Goal: Information Seeking & Learning: Learn about a topic

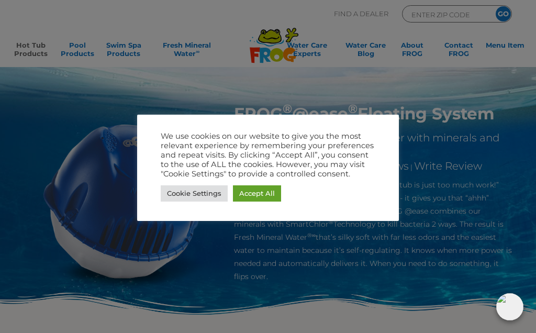
click at [273, 200] on link "Accept All" at bounding box center [257, 193] width 48 height 16
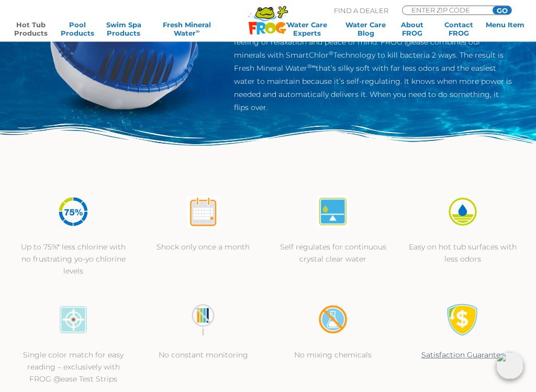
scroll to position [169, 0]
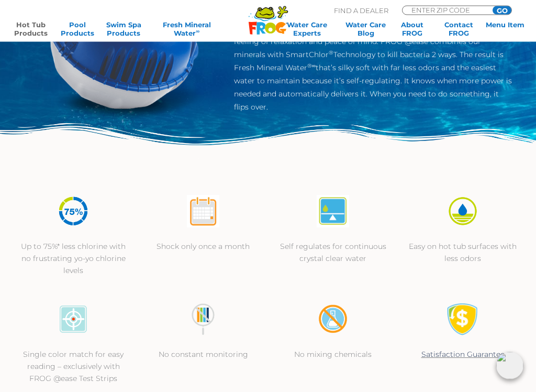
click at [209, 213] on img at bounding box center [203, 211] width 32 height 32
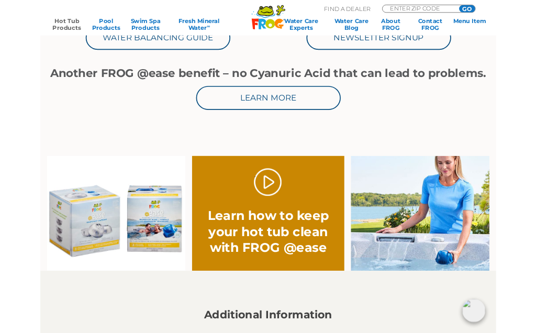
scroll to position [550, 0]
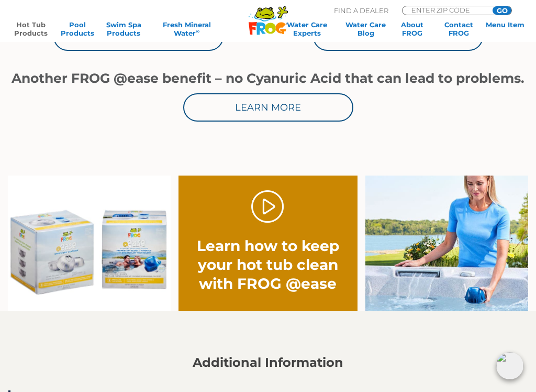
click at [274, 209] on link "." at bounding box center [267, 206] width 33 height 33
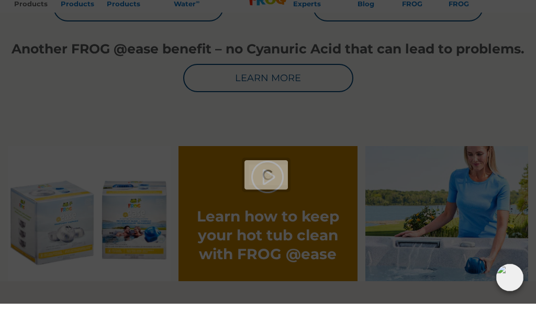
scroll to position [579, 0]
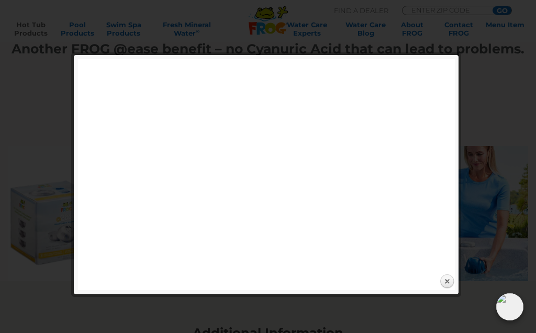
click at [452, 280] on link "Close" at bounding box center [447, 282] width 16 height 16
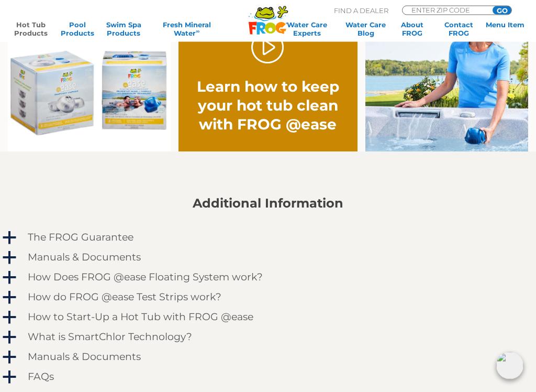
scroll to position [710, 0]
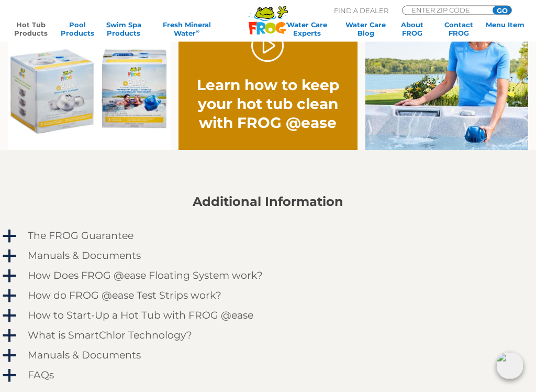
click at [239, 275] on h4 "How Does FROG @ease Floating System work?" at bounding box center [145, 276] width 235 height 12
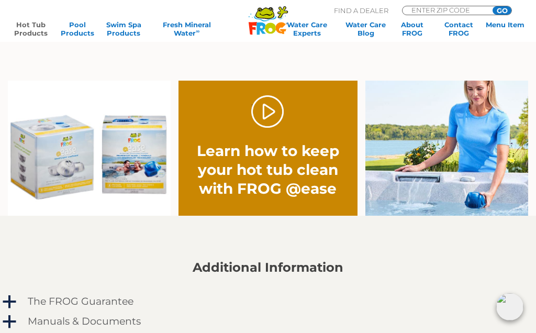
scroll to position [644, 0]
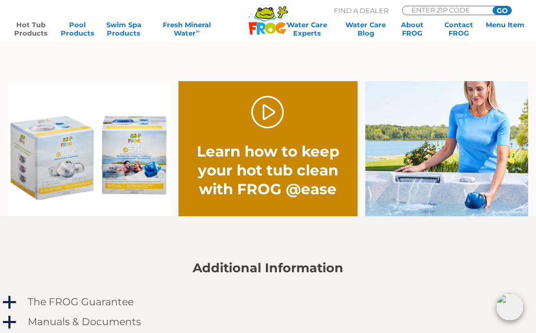
click at [274, 116] on link "." at bounding box center [267, 112] width 33 height 33
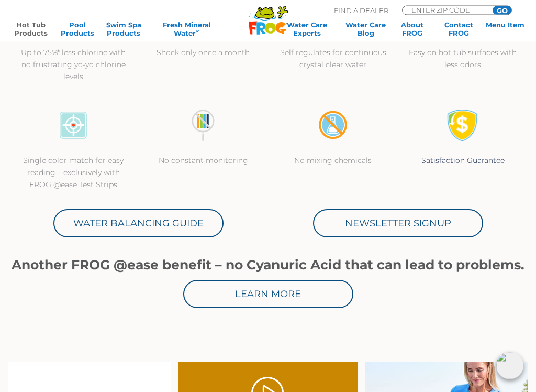
scroll to position [365, 0]
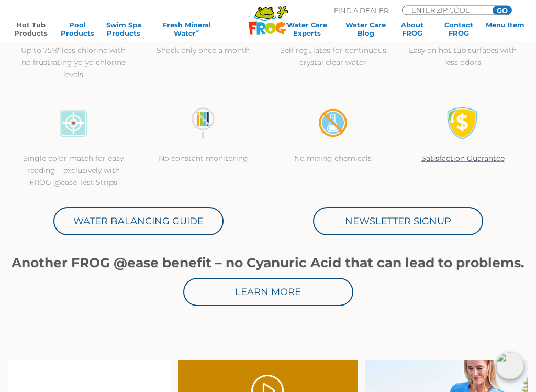
click at [116, 218] on link "Water Balancing Guide" at bounding box center [138, 221] width 170 height 28
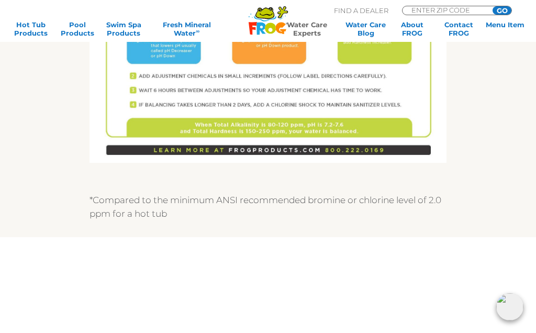
scroll to position [757, 0]
click at [418, 23] on link "About FROG" at bounding box center [412, 28] width 41 height 17
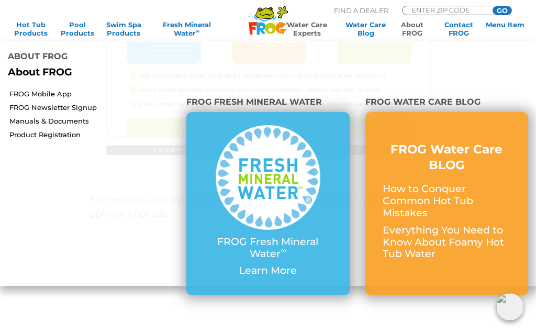
click at [284, 175] on img at bounding box center [268, 177] width 105 height 105
click at [454, 183] on p "How to Conquer Common Hot Tub Mistakes" at bounding box center [447, 201] width 128 height 36
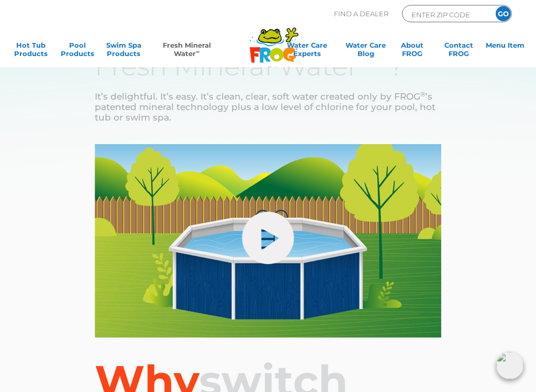
scroll to position [15, 0]
click at [275, 240] on link "hide-me" at bounding box center [268, 237] width 52 height 52
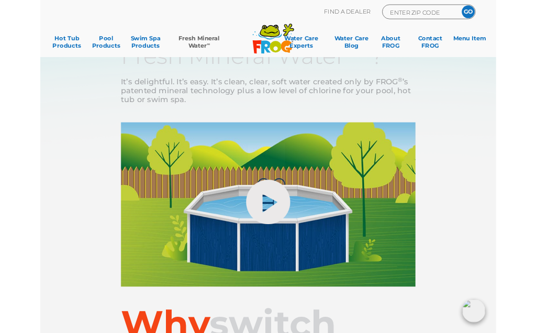
scroll to position [44, 0]
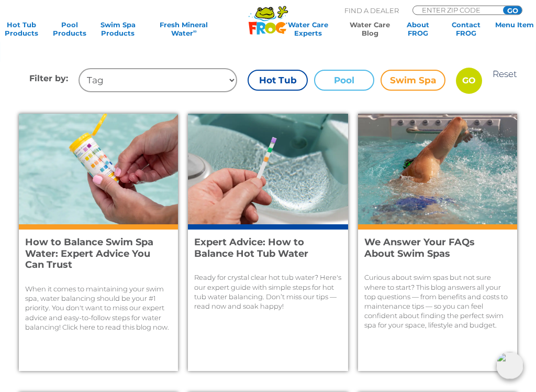
scroll to position [270, 0]
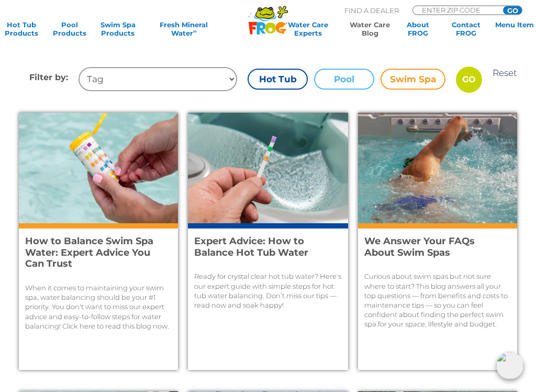
click at [96, 306] on p "When it comes to maintaining your swim spa, water balancing should be your #1 p…" at bounding box center [98, 307] width 147 height 48
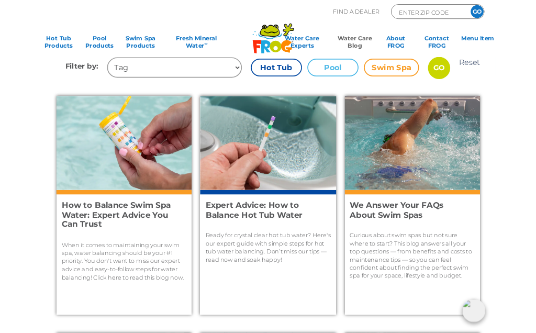
scroll to position [300, 0]
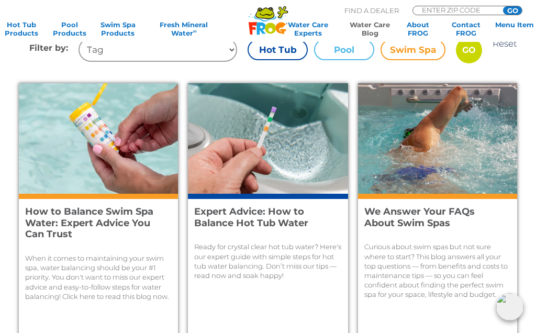
click at [443, 224] on h4 "We Answer Your FAQs About Swim Spas" at bounding box center [431, 217] width 135 height 23
click at [279, 217] on h4 "Expert Advice: How to Balance Hot Tub Water" at bounding box center [262, 217] width 136 height 23
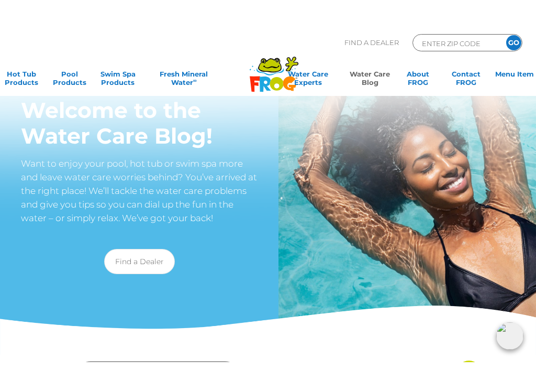
scroll to position [0, 0]
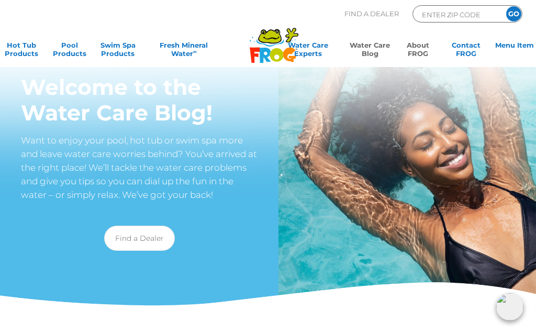
click at [420, 48] on link "About FROG" at bounding box center [418, 51] width 43 height 21
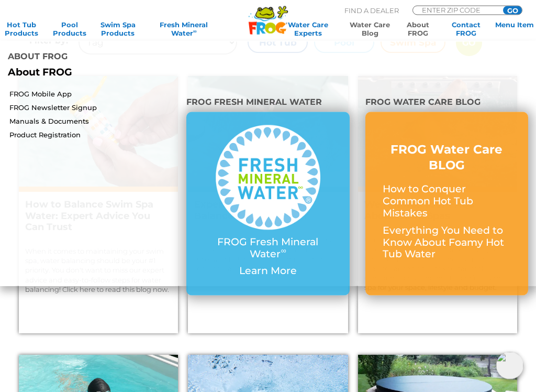
scroll to position [308, 0]
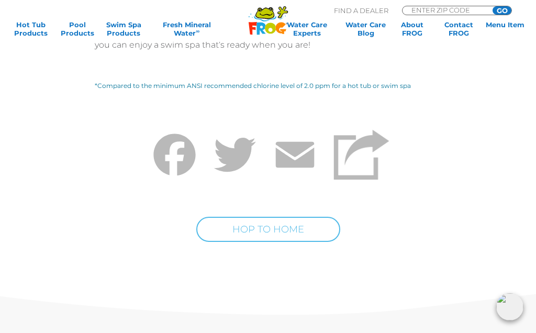
scroll to position [4098, 0]
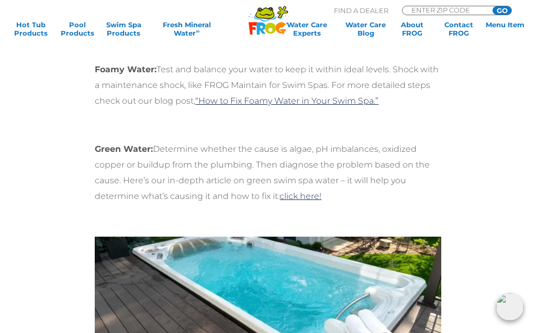
scroll to position [3441, 0]
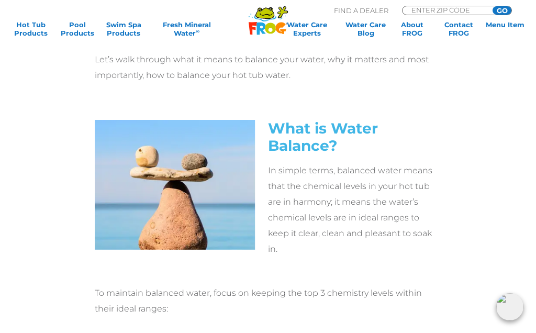
scroll to position [495, 0]
